Goal: Find specific page/section: Find specific page/section

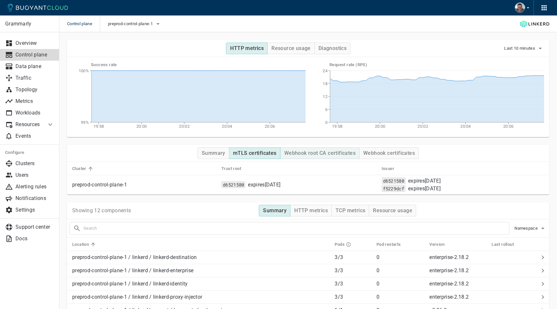
click at [309, 155] on h4 "Webhook root CA certificates" at bounding box center [319, 153] width 71 height 6
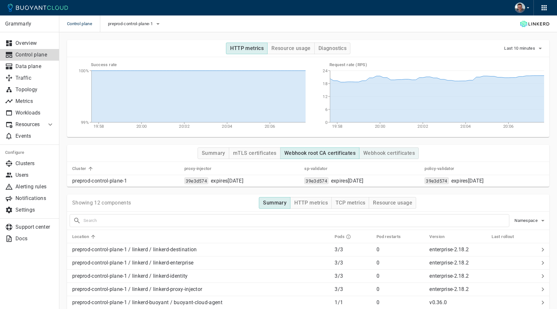
click at [401, 152] on h4 "Webhook certificates" at bounding box center [389, 153] width 52 height 6
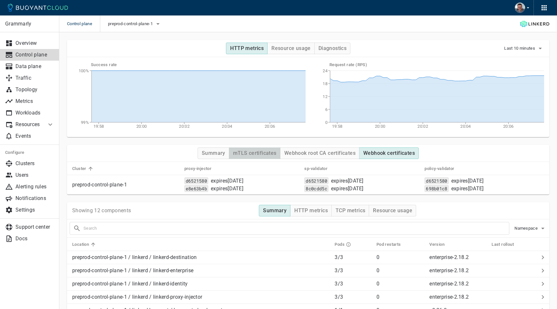
click at [264, 155] on h4 "mTLS certificates" at bounding box center [255, 153] width 44 height 6
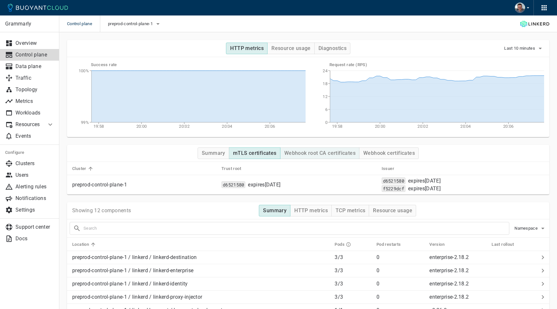
click at [318, 153] on h4 "Webhook root CA certificates" at bounding box center [319, 153] width 71 height 6
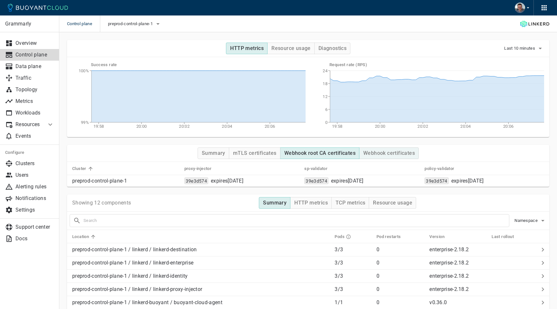
click at [403, 153] on h4 "Webhook certificates" at bounding box center [389, 153] width 52 height 6
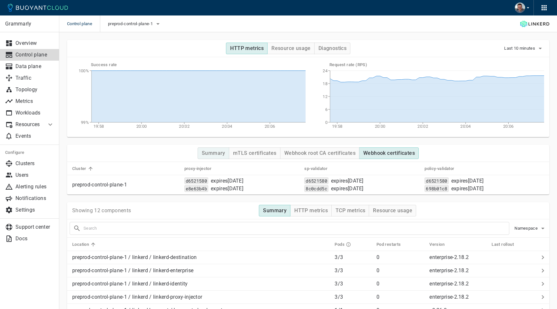
click at [215, 156] on button "Summary" at bounding box center [214, 153] width 32 height 12
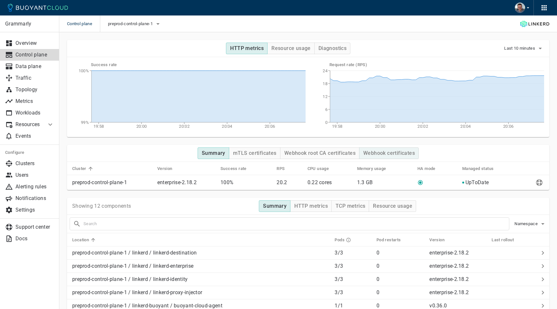
click at [387, 148] on button "Webhook certificates" at bounding box center [389, 153] width 60 height 12
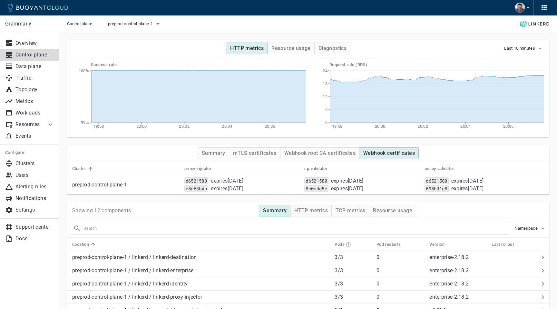
click at [147, 29] on div "preprod-control-plane-1" at bounding box center [131, 23] width 62 height 17
click at [159, 24] on icon "button" at bounding box center [158, 24] width 8 height 8
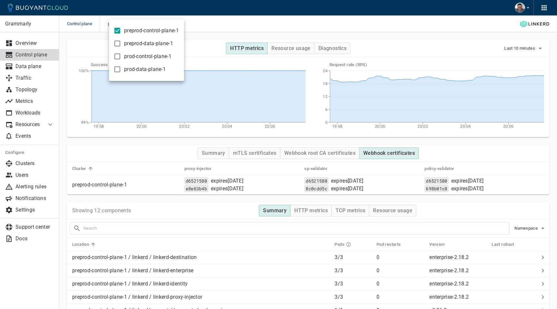
click at [116, 31] on input "preprod-control-plane-1" at bounding box center [117, 31] width 8 height 8
checkbox input "false"
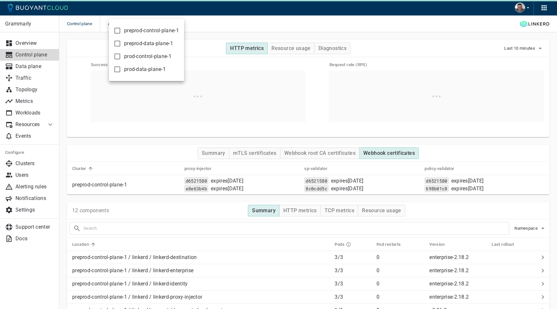
click at [117, 57] on input "prod-control-plane-1" at bounding box center [117, 57] width 8 height 8
checkbox input "true"
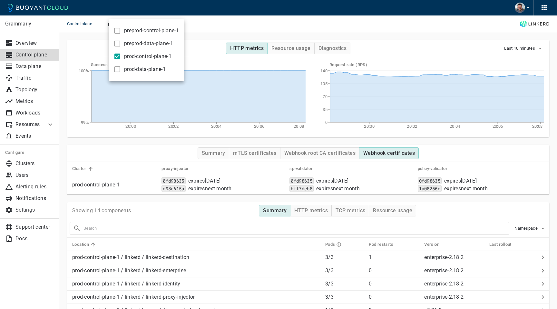
click at [263, 28] on div at bounding box center [278, 154] width 557 height 309
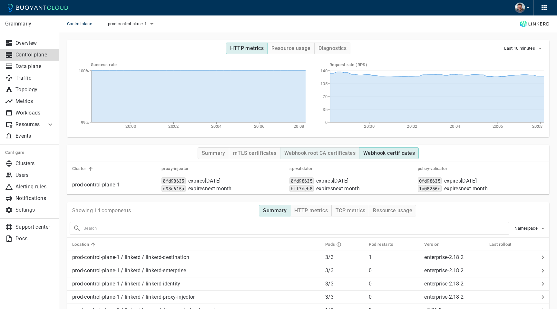
click at [323, 152] on h4 "Webhook root CA certificates" at bounding box center [319, 153] width 71 height 6
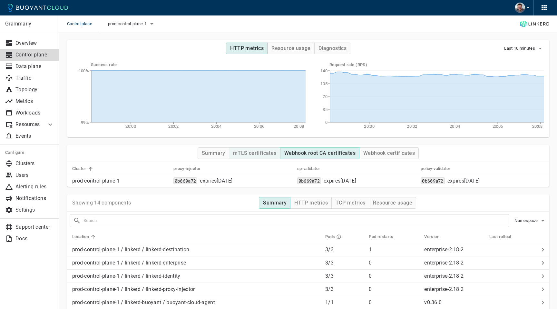
click at [261, 153] on h4 "mTLS certificates" at bounding box center [255, 153] width 44 height 6
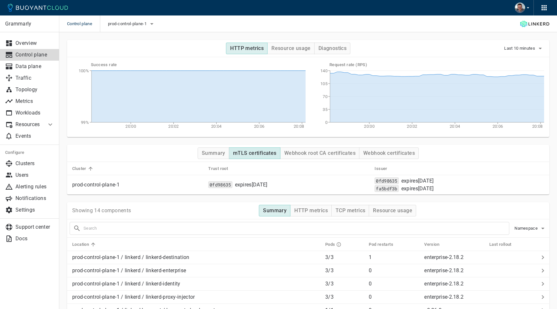
type button "mTLS certificates"
click at [324, 150] on h4 "Webhook root CA certificates" at bounding box center [319, 153] width 71 height 6
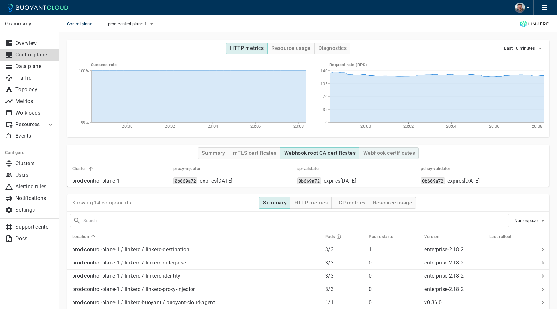
click at [385, 154] on h4 "Webhook certificates" at bounding box center [389, 153] width 52 height 6
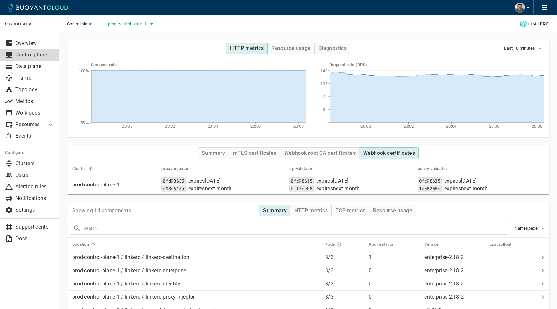
click at [152, 22] on icon "button" at bounding box center [152, 24] width 8 height 8
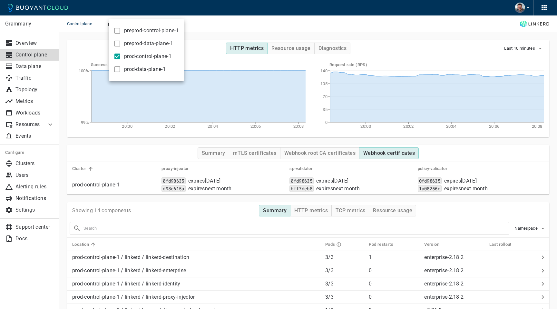
click at [115, 54] on input "prod-control-plane-1" at bounding box center [117, 57] width 8 height 8
checkbox input "false"
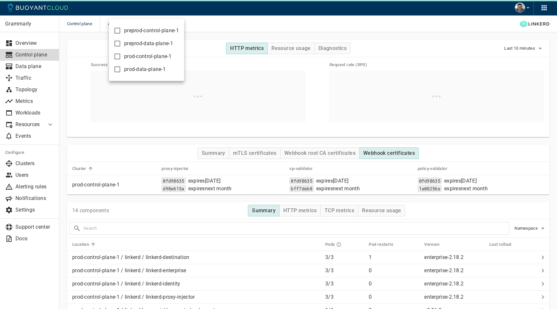
click at [119, 44] on input "preprod-data-plane-1" at bounding box center [117, 44] width 8 height 8
checkbox input "true"
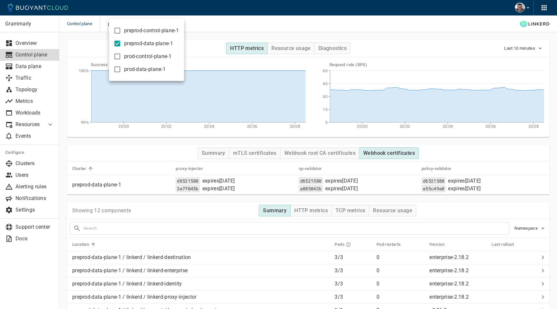
click at [250, 28] on div at bounding box center [278, 154] width 557 height 309
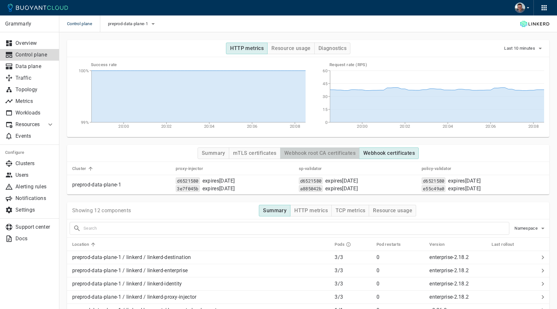
click at [324, 155] on h4 "Webhook root CA certificates" at bounding box center [319, 153] width 71 height 6
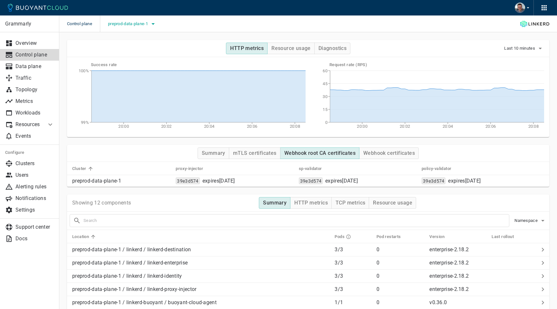
click at [151, 22] on icon "button" at bounding box center [153, 24] width 8 height 8
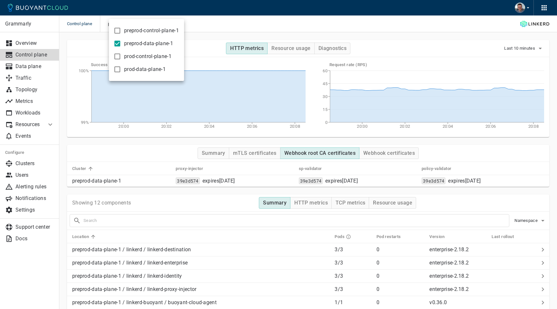
click at [115, 45] on input "preprod-data-plane-1" at bounding box center [117, 44] width 8 height 8
checkbox input "false"
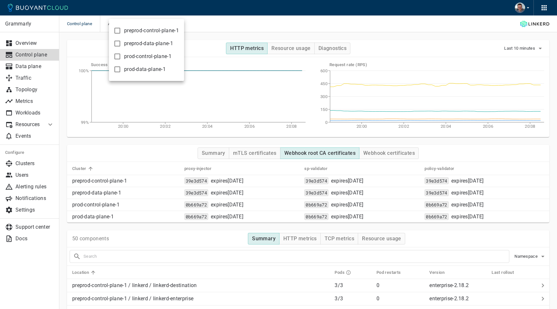
click at [117, 68] on input "prod-data-plane-1" at bounding box center [117, 69] width 8 height 8
checkbox input "true"
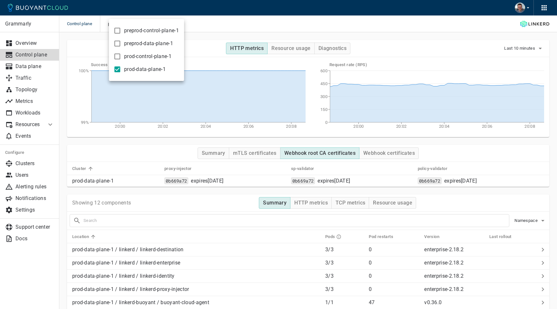
click at [252, 28] on div at bounding box center [278, 154] width 557 height 309
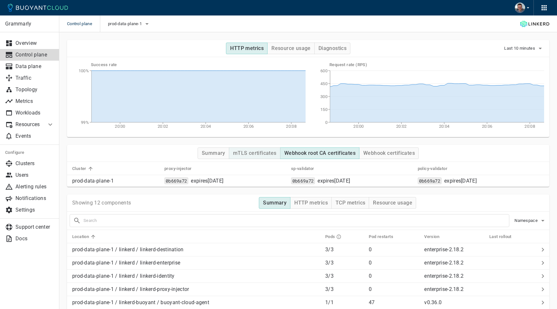
click at [258, 153] on h4 "mTLS certificates" at bounding box center [255, 153] width 44 height 6
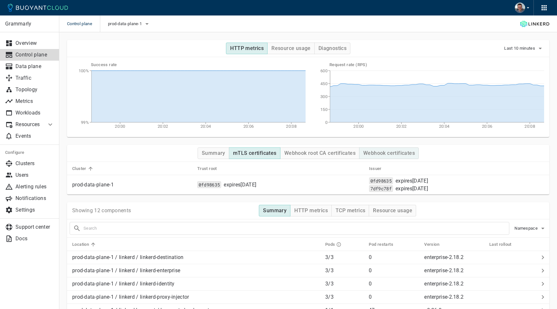
click at [385, 154] on h4 "Webhook certificates" at bounding box center [389, 153] width 52 height 6
